Goal: Task Accomplishment & Management: Use online tool/utility

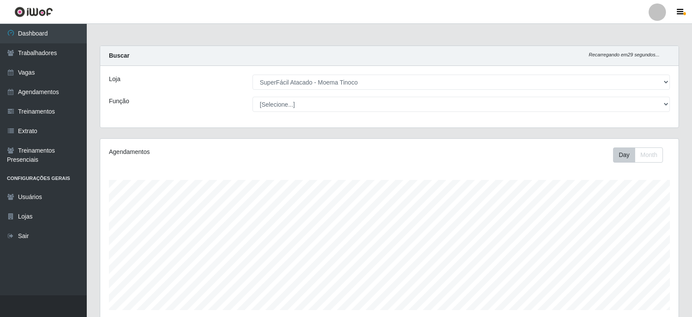
select select "540"
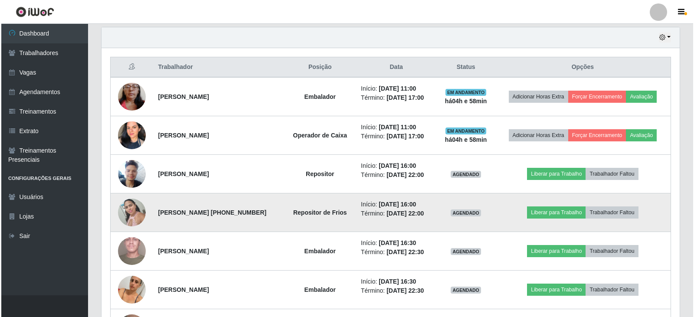
scroll to position [304, 0]
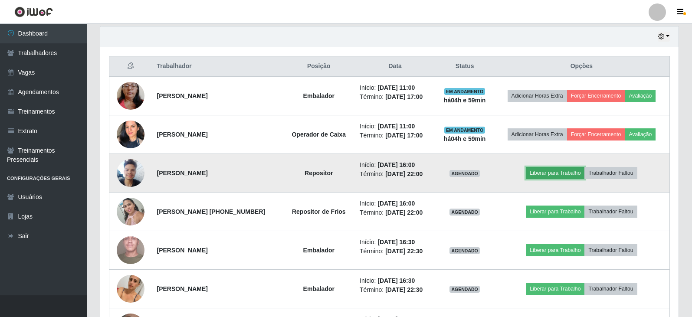
click at [569, 175] on button "Liberar para Trabalho" at bounding box center [555, 173] width 59 height 12
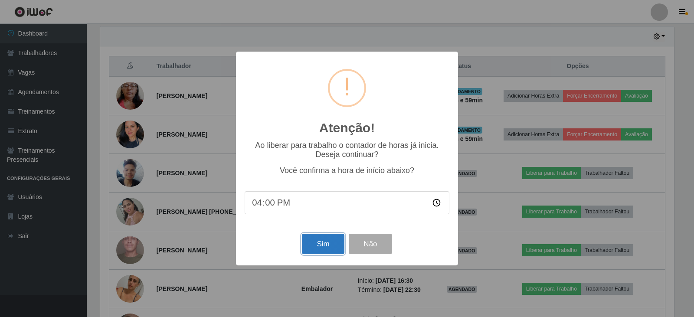
click at [329, 246] on button "Sim" at bounding box center [323, 244] width 42 height 20
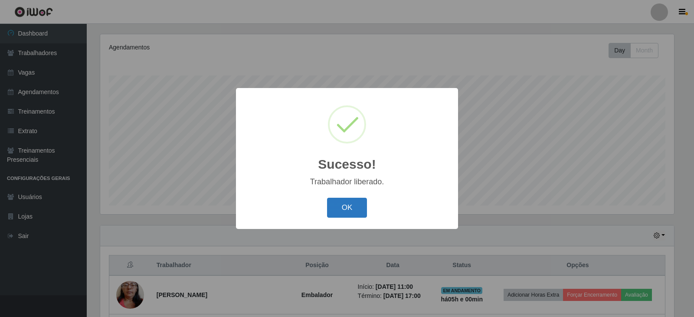
click at [345, 204] on button "OK" at bounding box center [347, 208] width 40 height 20
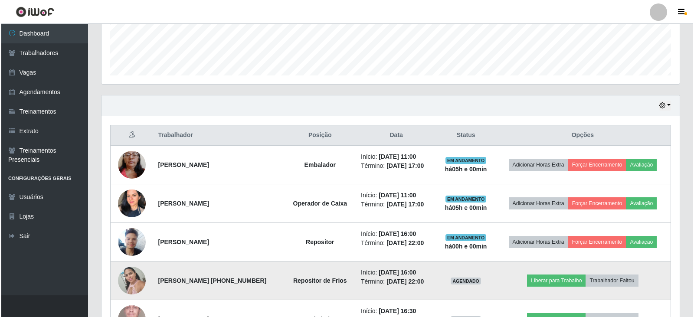
scroll to position [321, 0]
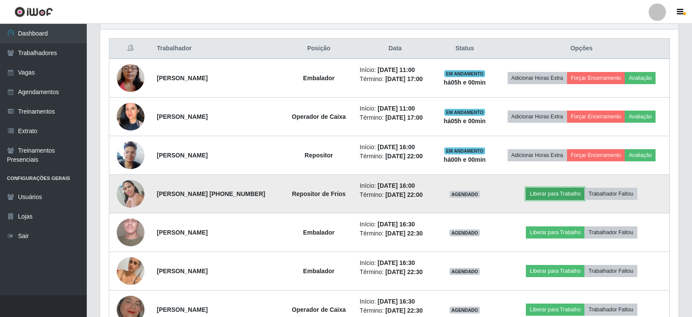
click at [567, 193] on button "Liberar para Trabalho" at bounding box center [555, 194] width 59 height 12
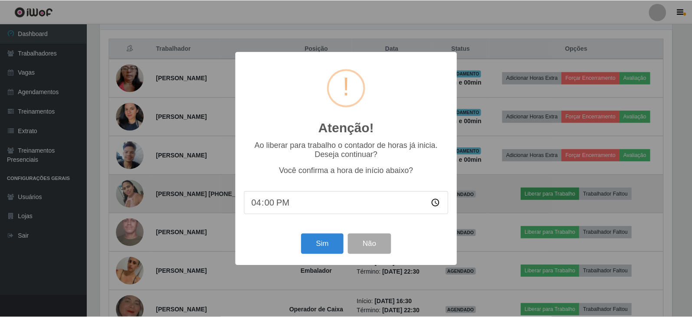
scroll to position [180, 574]
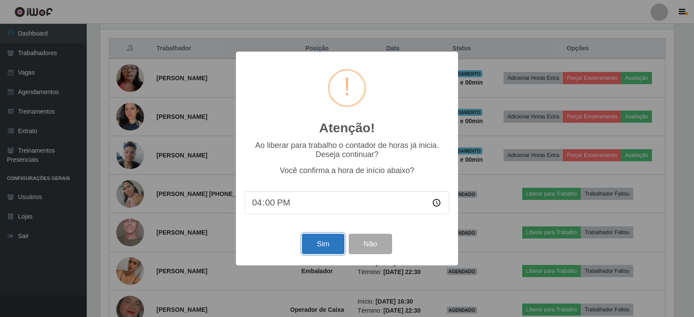
click at [321, 241] on button "Sim" at bounding box center [323, 244] width 42 height 20
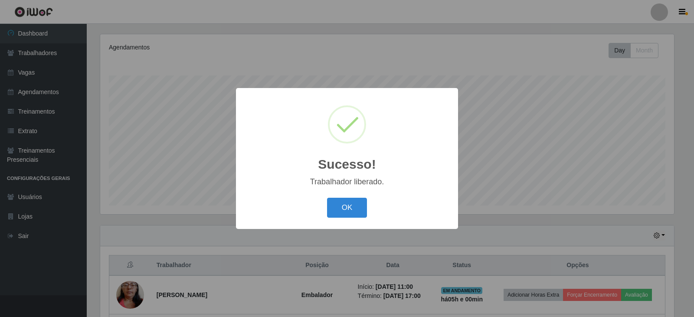
click at [327, 198] on button "OK" at bounding box center [347, 208] width 40 height 20
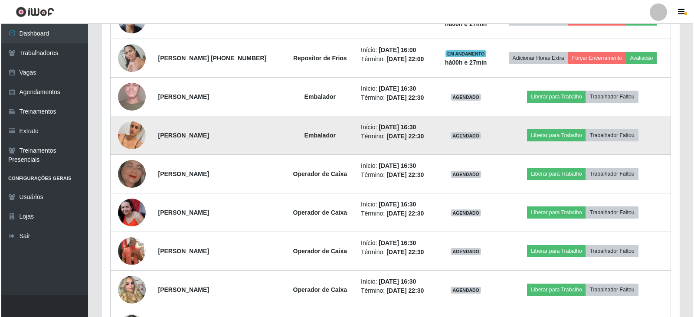
scroll to position [495, 0]
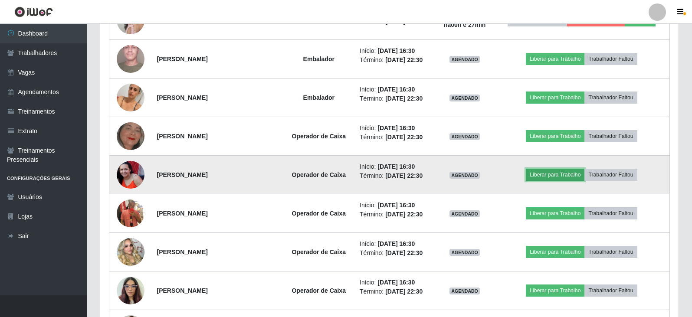
click at [550, 174] on button "Liberar para Trabalho" at bounding box center [555, 175] width 59 height 12
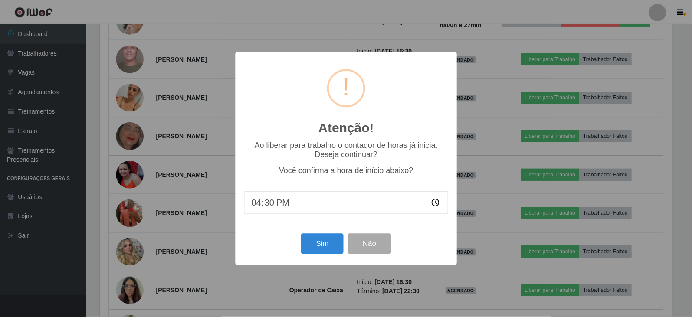
scroll to position [180, 574]
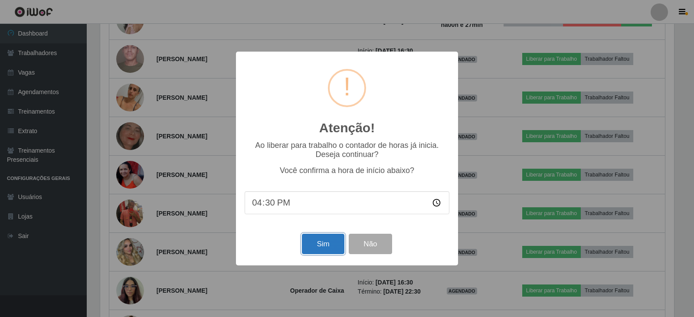
click at [322, 245] on button "Sim" at bounding box center [323, 244] width 42 height 20
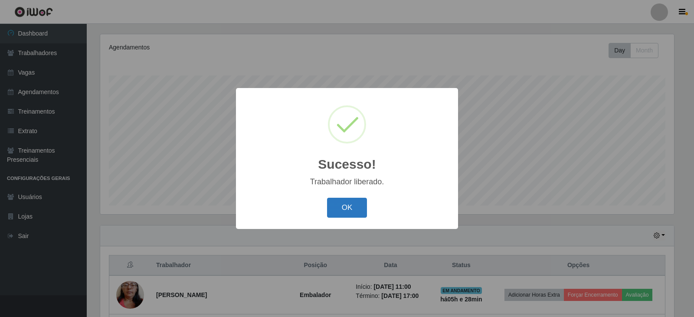
click at [328, 215] on button "OK" at bounding box center [347, 208] width 40 height 20
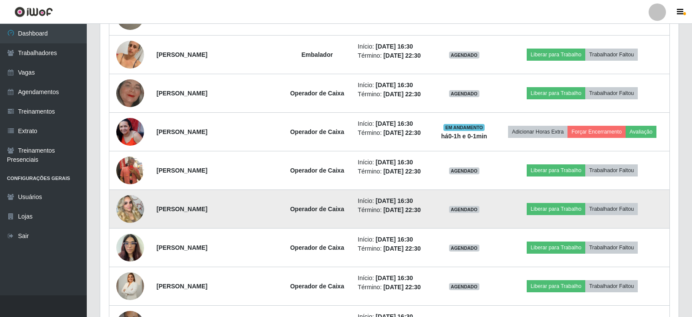
scroll to position [538, 0]
click at [553, 206] on button "Liberar para Trabalho" at bounding box center [555, 209] width 59 height 12
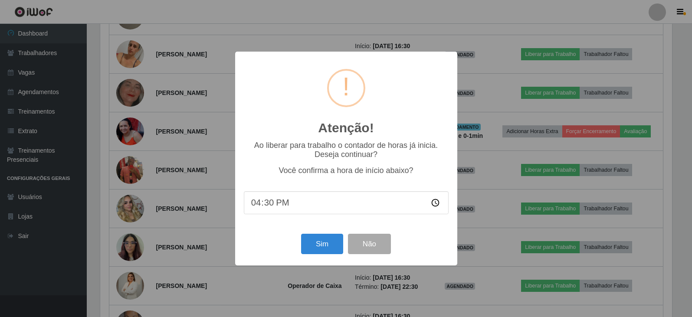
scroll to position [180, 574]
click at [317, 245] on button "Sim" at bounding box center [323, 244] width 42 height 20
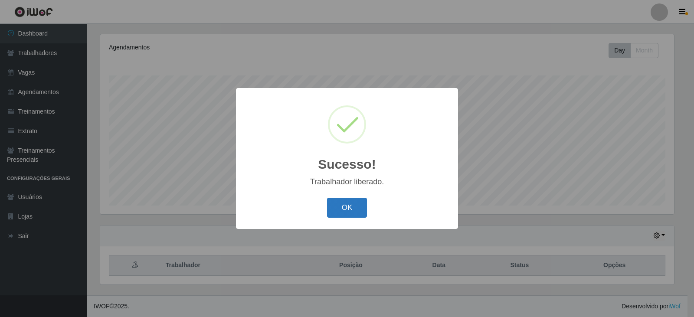
click at [346, 212] on button "OK" at bounding box center [347, 208] width 40 height 20
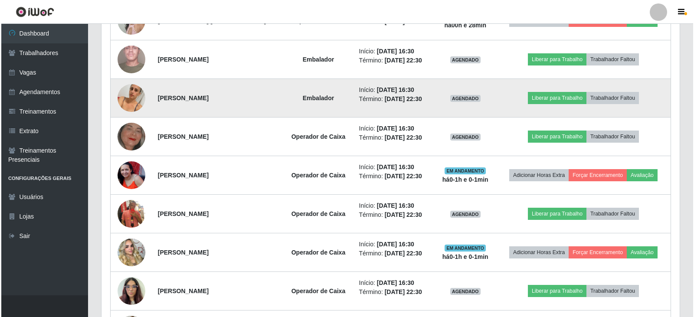
scroll to position [495, 0]
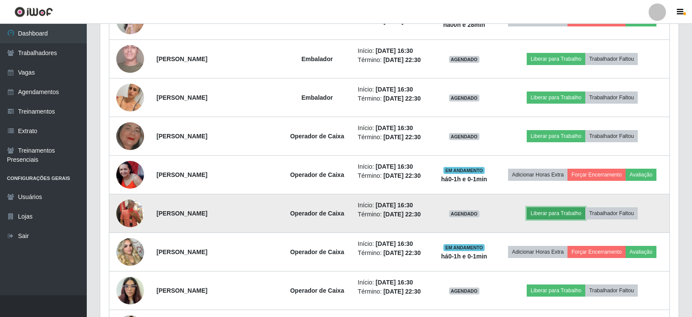
click at [551, 209] on button "Liberar para Trabalho" at bounding box center [555, 213] width 59 height 12
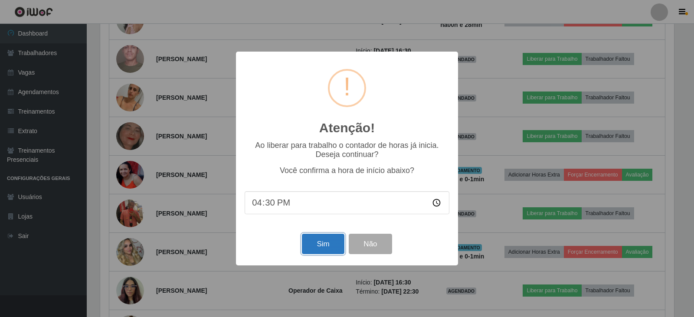
click at [314, 246] on button "Sim" at bounding box center [323, 244] width 42 height 20
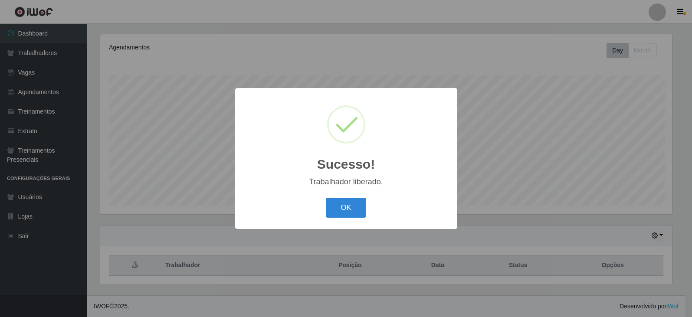
scroll to position [0, 0]
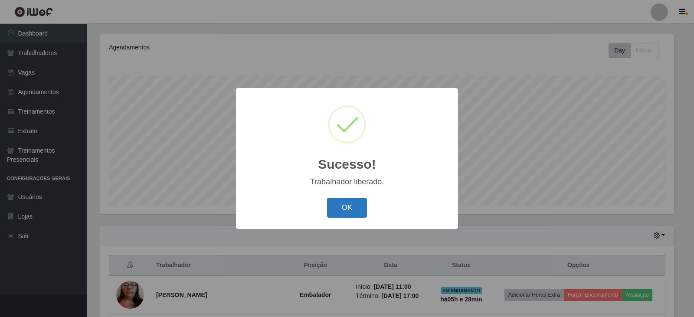
click at [339, 212] on button "OK" at bounding box center [347, 208] width 40 height 20
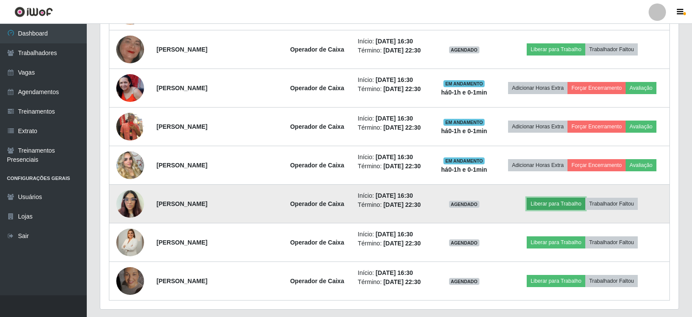
click at [552, 204] on button "Liberar para Trabalho" at bounding box center [555, 204] width 59 height 12
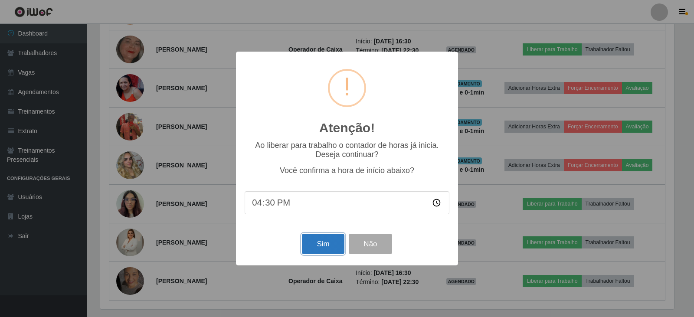
click at [321, 242] on button "Sim" at bounding box center [323, 244] width 42 height 20
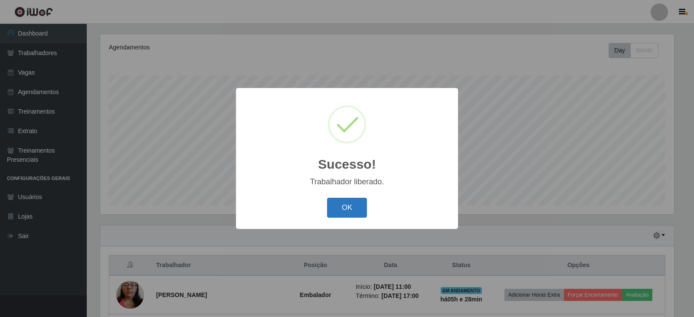
click at [348, 209] on button "OK" at bounding box center [347, 208] width 40 height 20
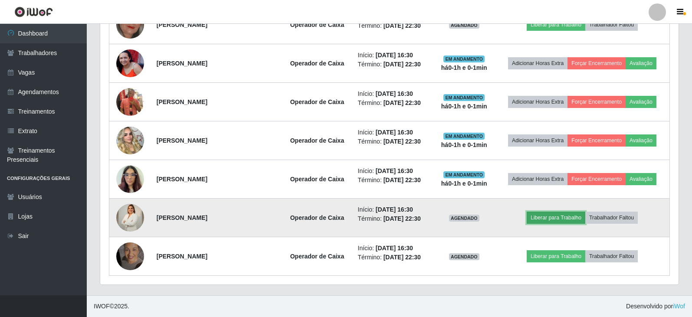
click at [551, 222] on button "Liberar para Trabalho" at bounding box center [555, 218] width 59 height 12
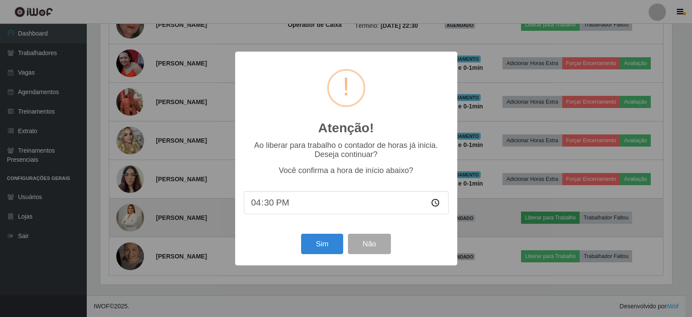
scroll to position [180, 574]
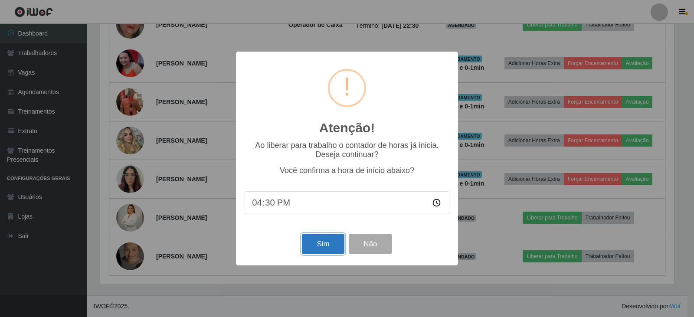
click at [314, 247] on button "Sim" at bounding box center [323, 244] width 42 height 20
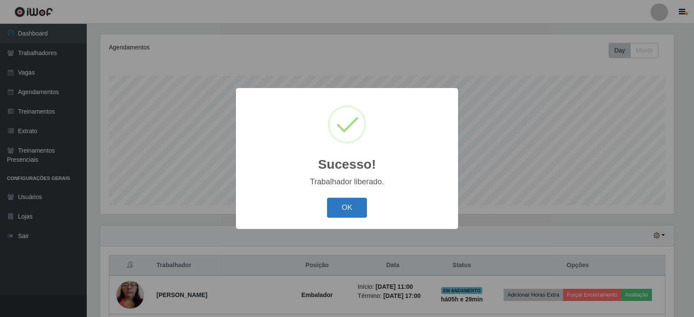
click at [336, 211] on button "OK" at bounding box center [347, 208] width 40 height 20
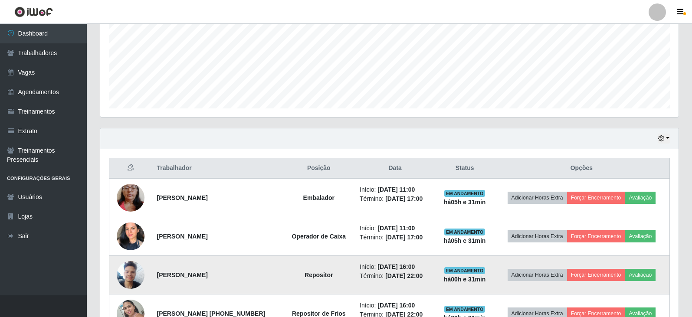
scroll to position [321, 0]
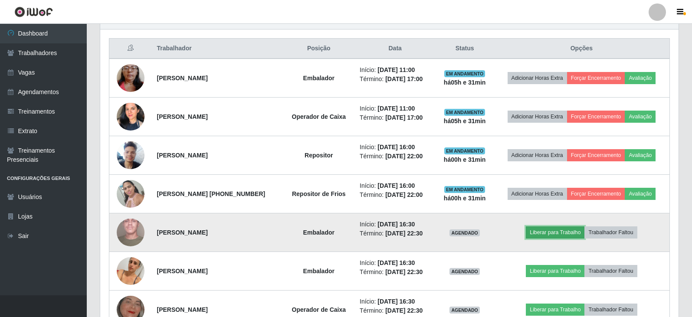
click at [554, 232] on button "Liberar para Trabalho" at bounding box center [555, 232] width 59 height 12
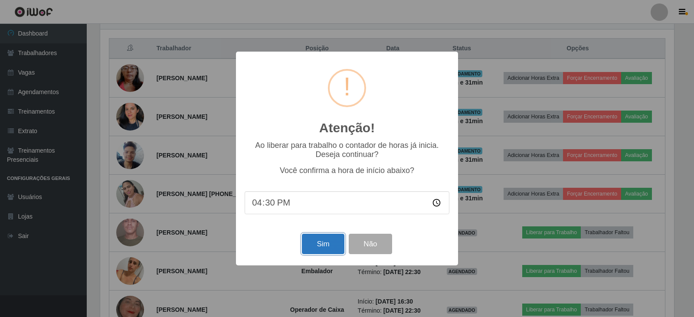
click at [323, 247] on button "Sim" at bounding box center [323, 244] width 42 height 20
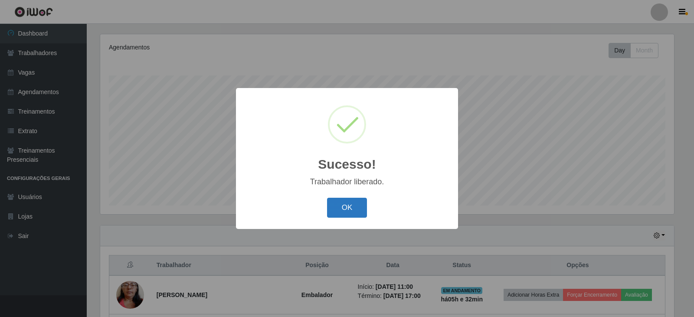
click at [327, 211] on button "OK" at bounding box center [347, 208] width 40 height 20
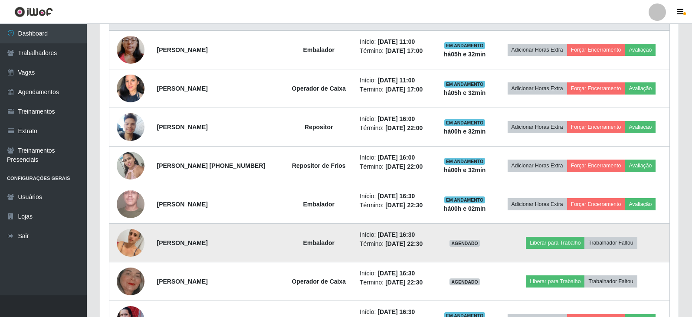
scroll to position [365, 0]
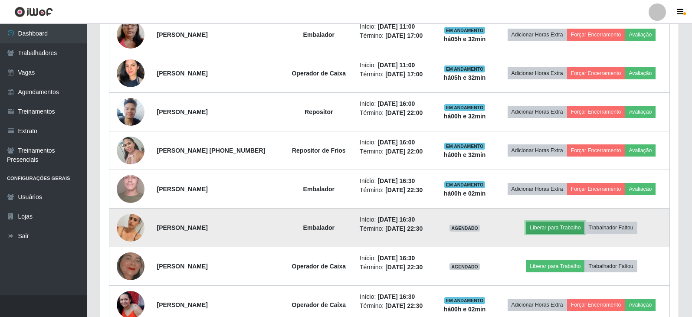
click at [580, 222] on button "Liberar para Trabalho" at bounding box center [555, 228] width 59 height 12
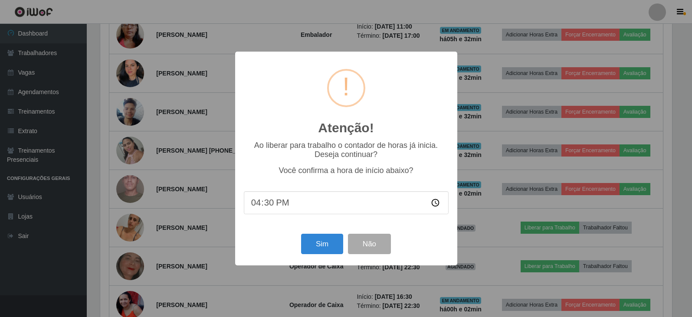
scroll to position [180, 574]
click at [322, 248] on button "Sim" at bounding box center [323, 244] width 42 height 20
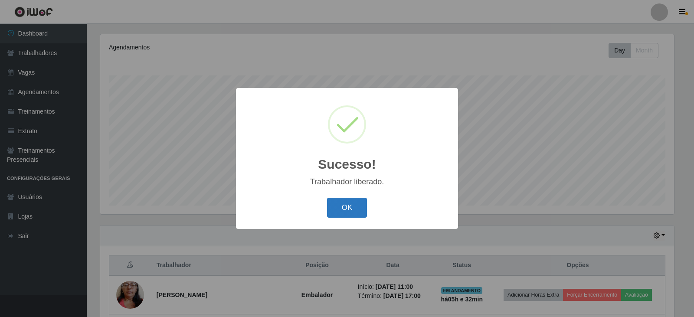
click at [353, 208] on button "OK" at bounding box center [347, 208] width 40 height 20
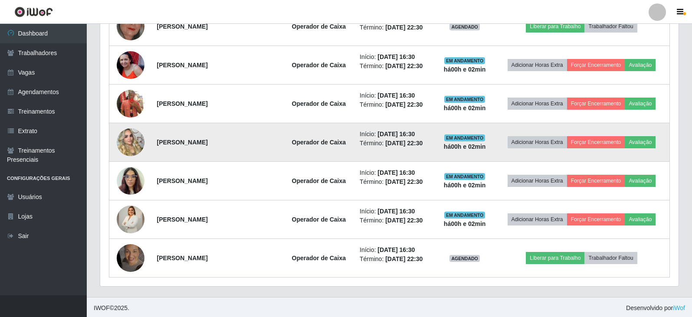
scroll to position [606, 0]
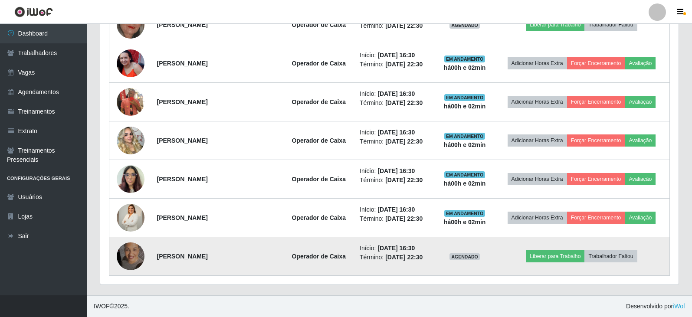
click at [127, 255] on img at bounding box center [131, 256] width 28 height 49
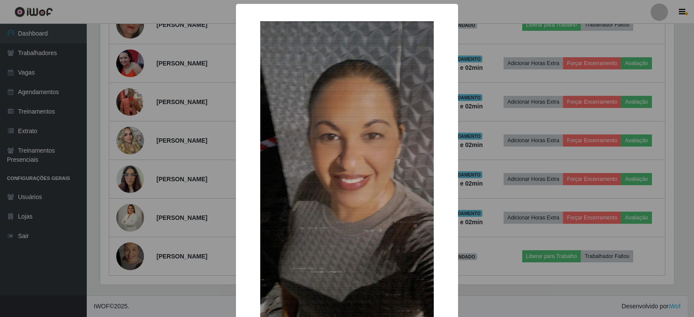
click at [477, 229] on div "× OK Cancel" at bounding box center [347, 158] width 694 height 317
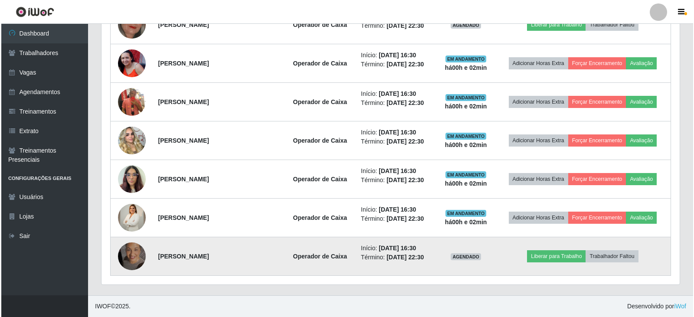
scroll to position [180, 578]
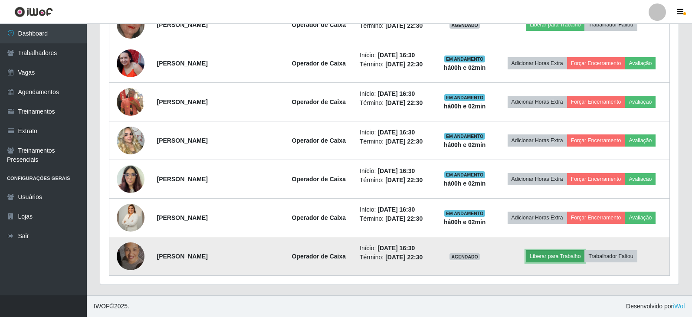
click at [560, 256] on button "Liberar para Trabalho" at bounding box center [555, 256] width 59 height 12
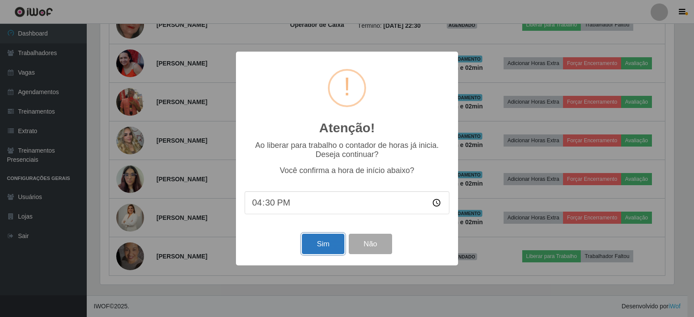
click at [317, 245] on button "Sim" at bounding box center [323, 244] width 42 height 20
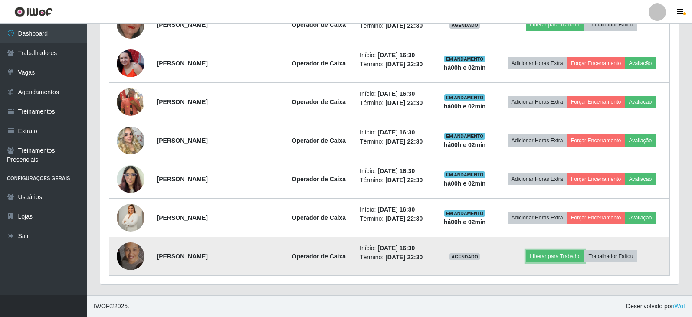
scroll to position [433453, 433054]
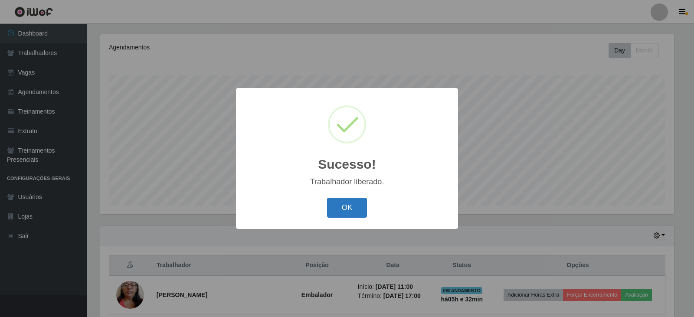
click at [357, 209] on button "OK" at bounding box center [347, 208] width 40 height 20
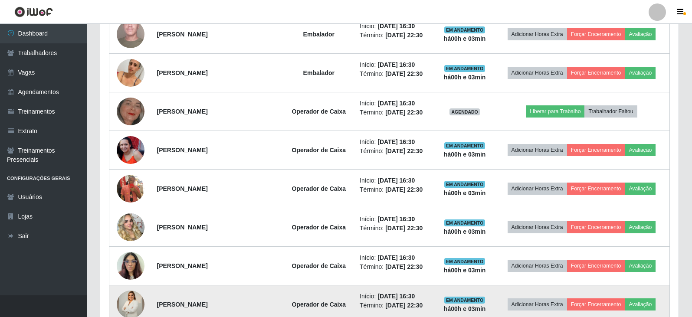
scroll to position [563, 0]
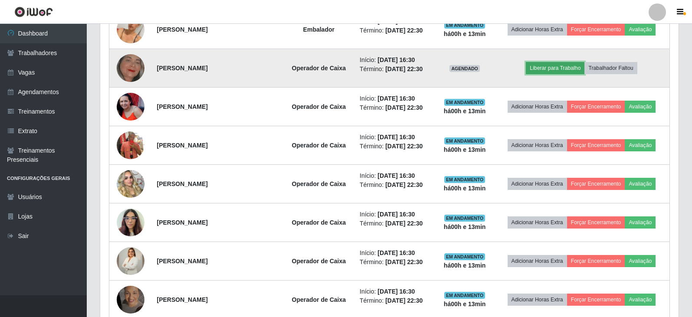
click at [548, 72] on button "Liberar para Trabalho" at bounding box center [555, 68] width 59 height 12
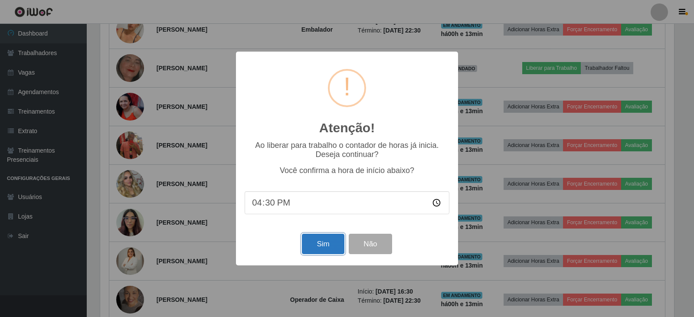
click at [327, 246] on button "Sim" at bounding box center [323, 244] width 42 height 20
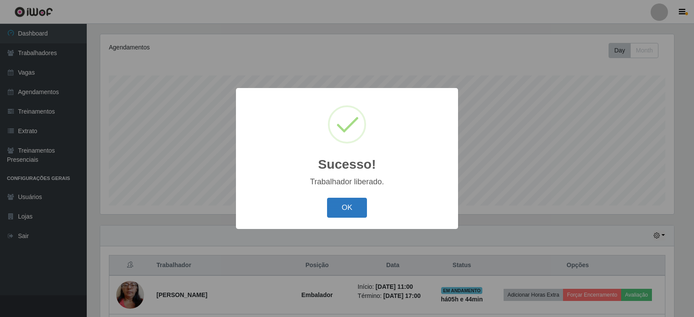
click at [353, 206] on button "OK" at bounding box center [347, 208] width 40 height 20
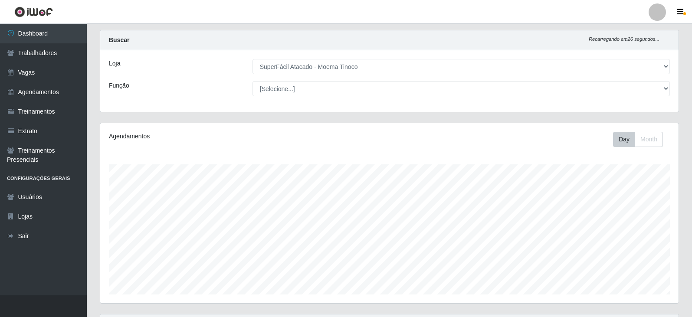
scroll to position [0, 0]
